Goal: Task Accomplishment & Management: Manage account settings

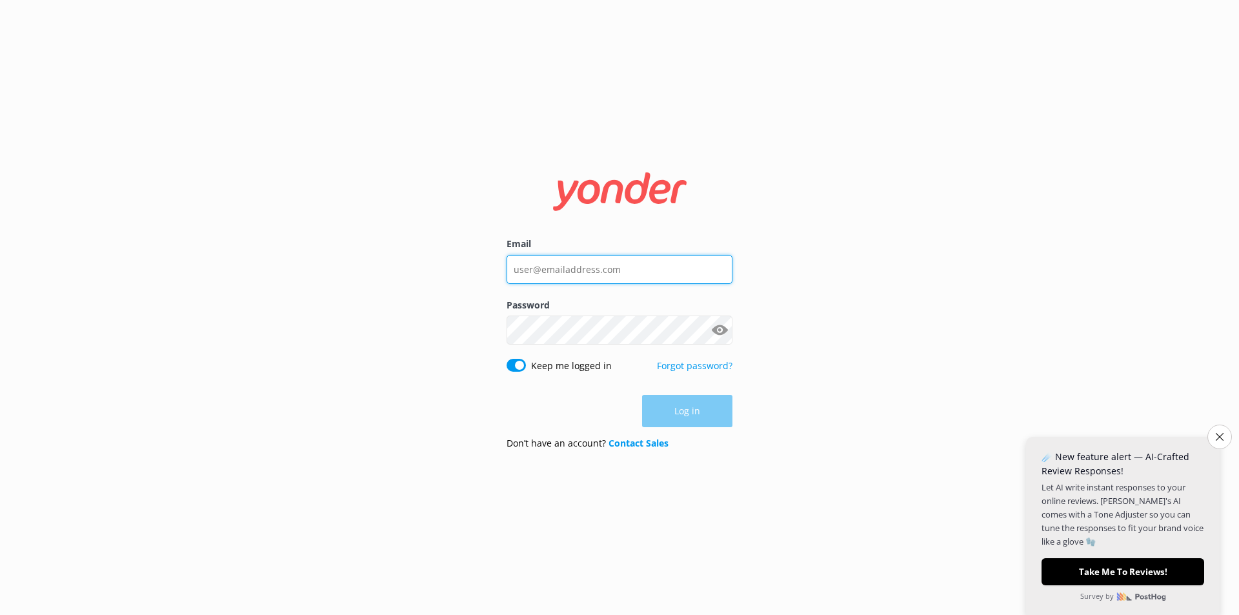
click at [567, 259] on input "Email" at bounding box center [620, 269] width 226 height 29
type input "[EMAIL_ADDRESS][DOMAIN_NAME]"
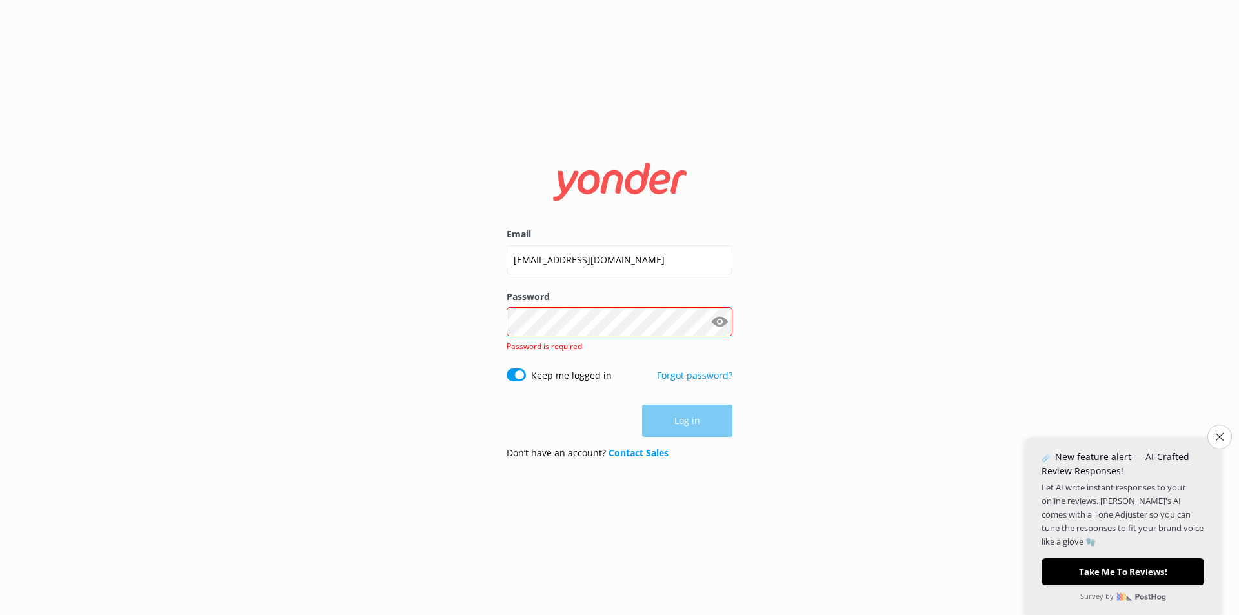
click at [718, 324] on button "Show password" at bounding box center [720, 322] width 26 height 26
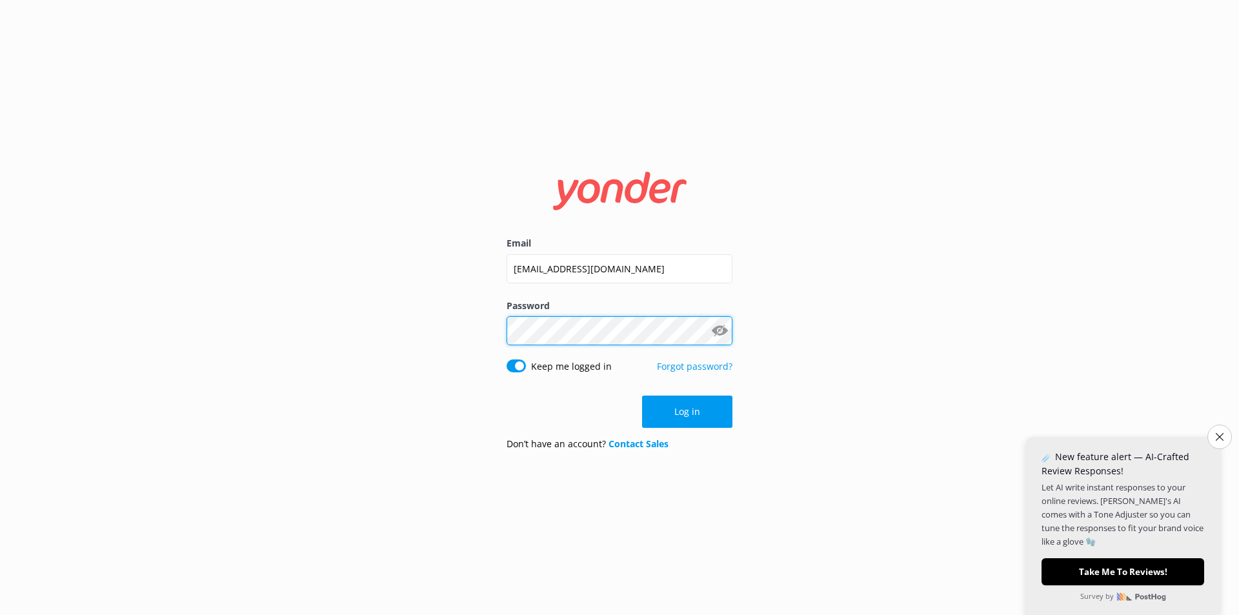
click button "Log in" at bounding box center [687, 412] width 90 height 32
